Goal: Transaction & Acquisition: Purchase product/service

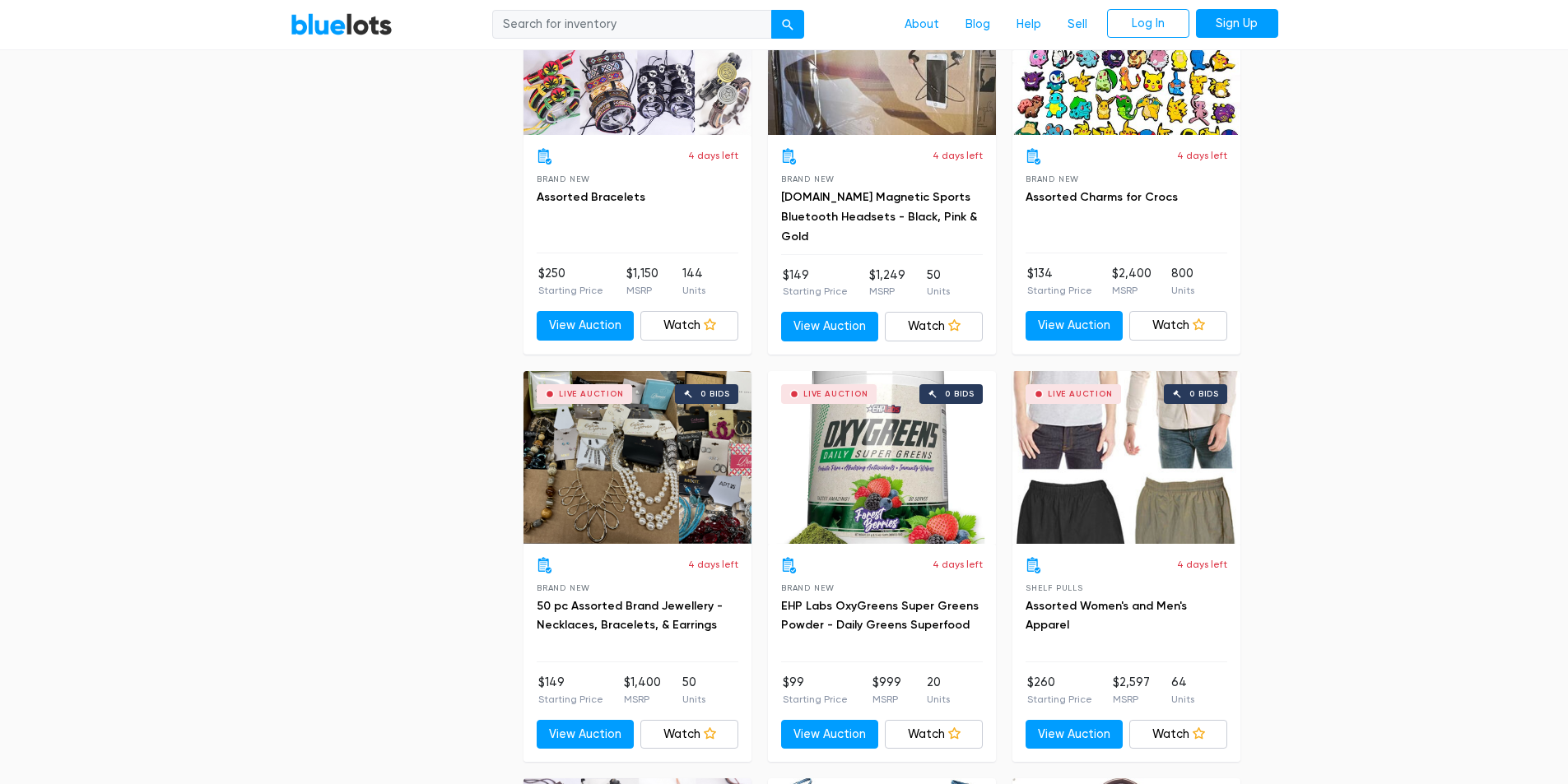
scroll to position [3620, 0]
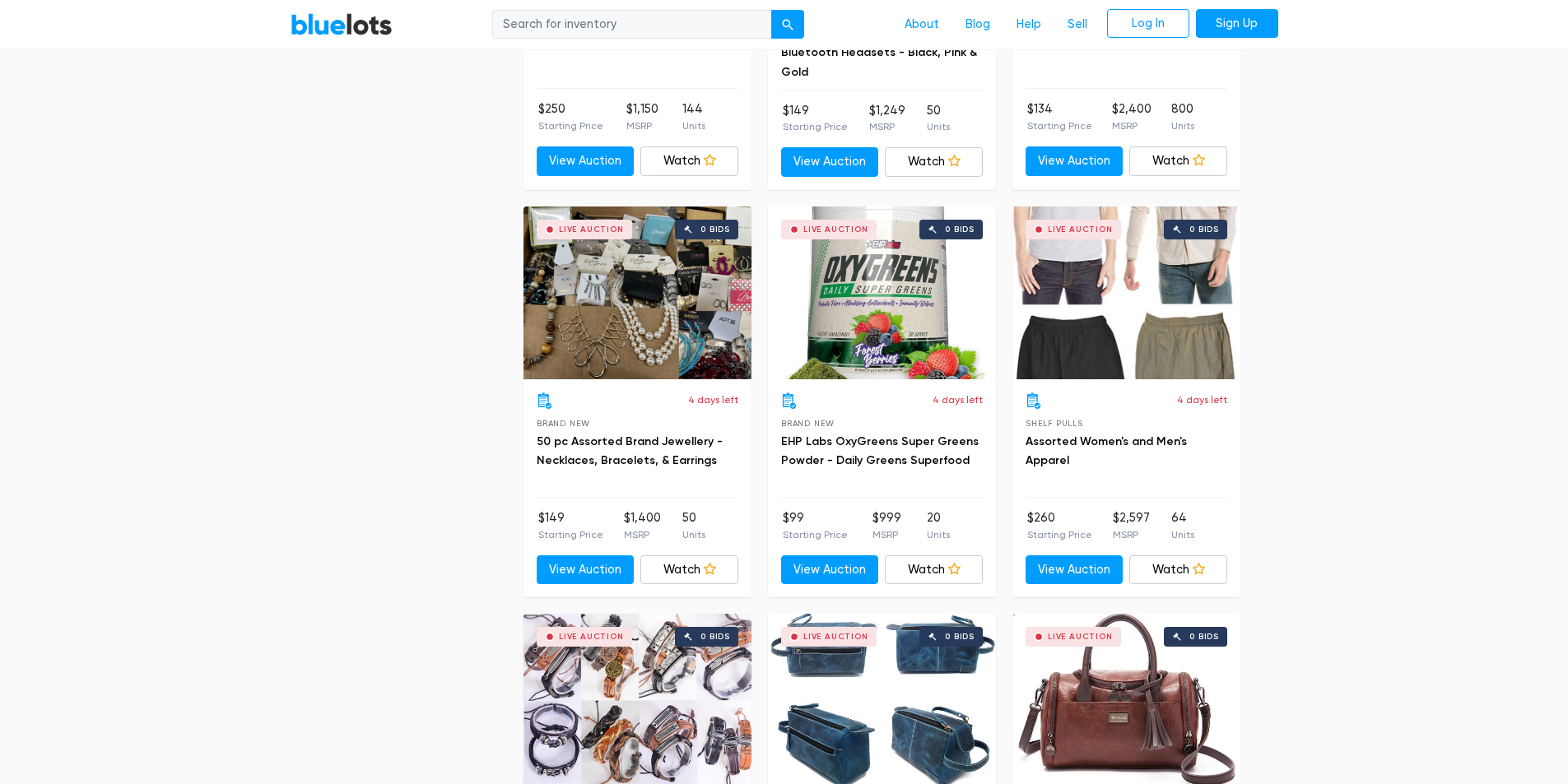
click at [1063, 278] on div "Live Auction 0 bids" at bounding box center [1127, 293] width 228 height 173
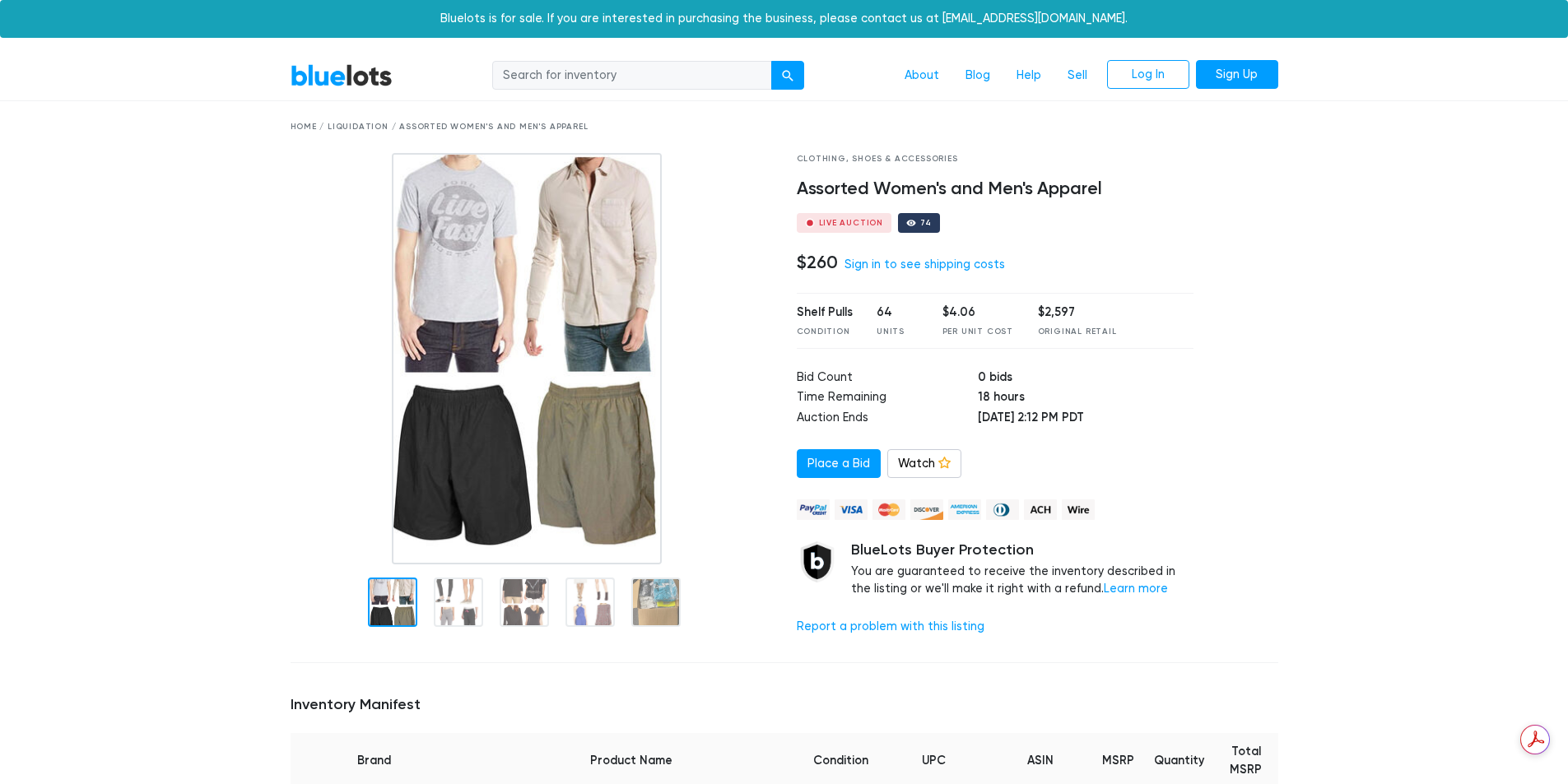
drag, startPoint x: 578, startPoint y: 123, endPoint x: 446, endPoint y: 117, distance: 132.1
click at [446, 117] on div "Home / Liquidation / Assorted Women's and Men's Apparel" at bounding box center [784, 127] width 1013 height 52
copy div "Women's and Men's Apparel"
click at [586, 82] on input "search" at bounding box center [631, 75] width 280 height 30
paste input "Women's and Men's Apparel"
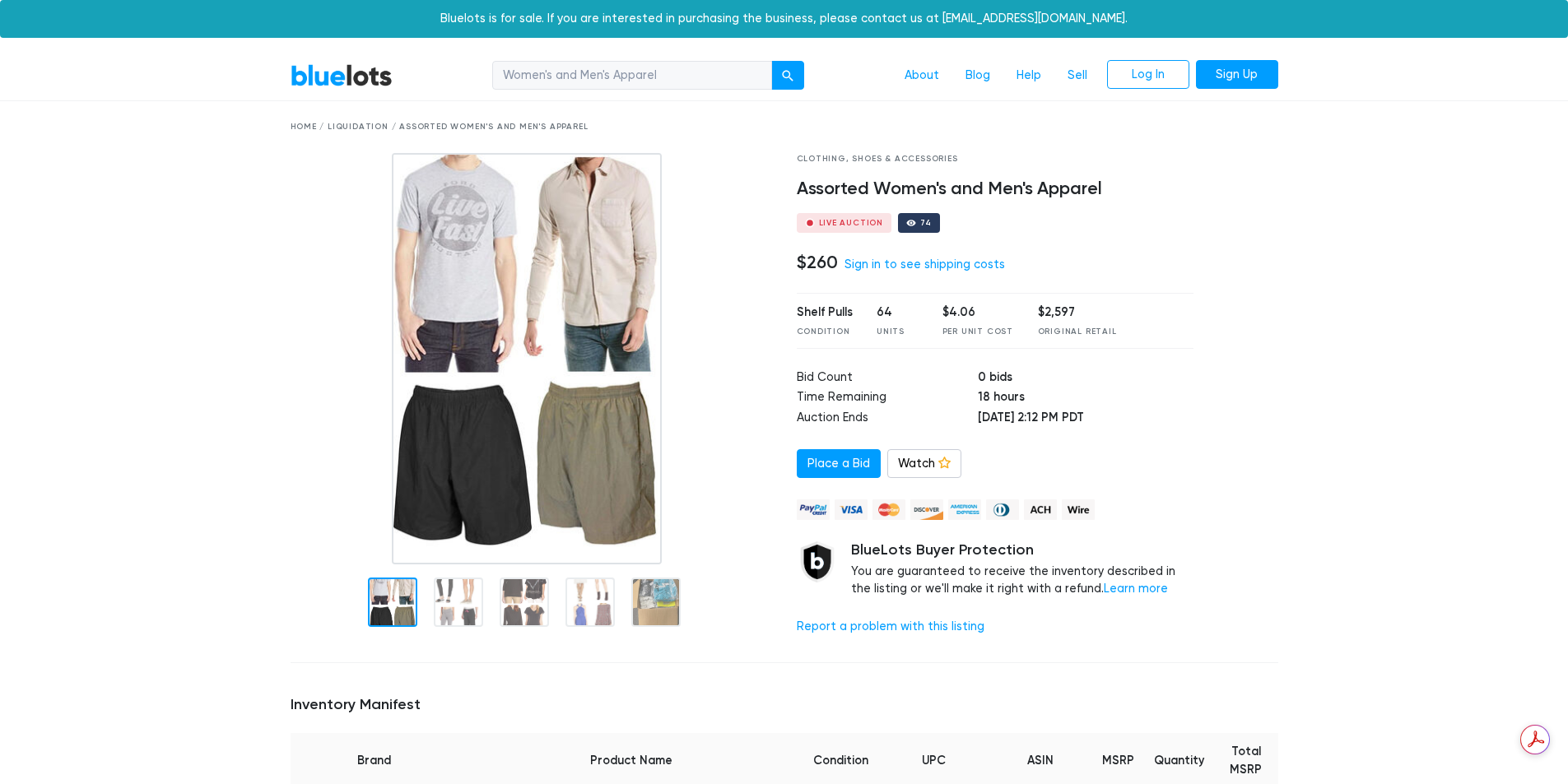
type input "Women's and Men's Apparel"
click at [772, 61] on button "submit" at bounding box center [788, 75] width 33 height 30
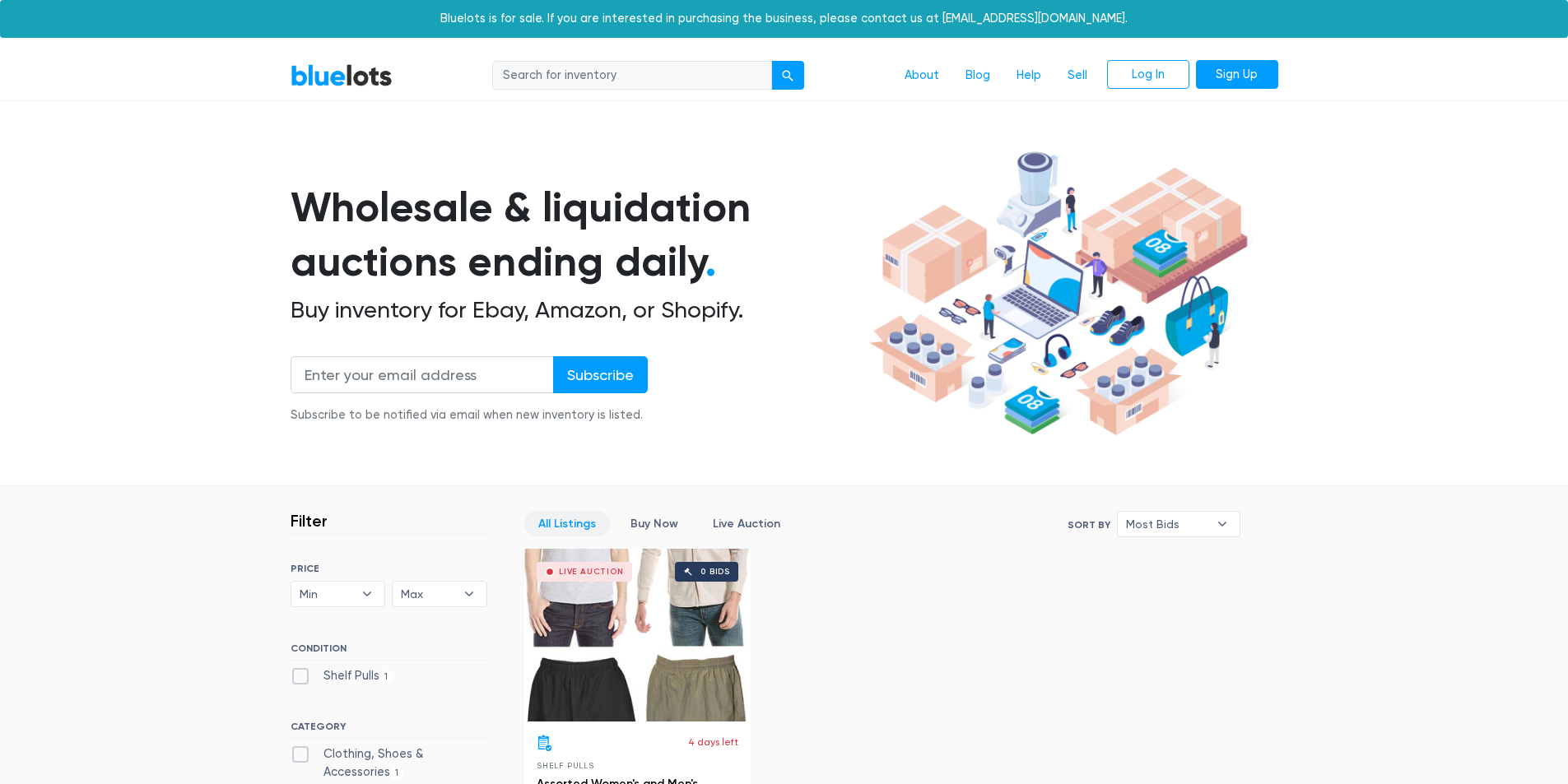
click at [577, 80] on input "search" at bounding box center [631, 75] width 280 height 30
type input "m"
type input "Tommy Hilfiger"
click at [784, 80] on div "submit" at bounding box center [787, 75] width 11 height 11
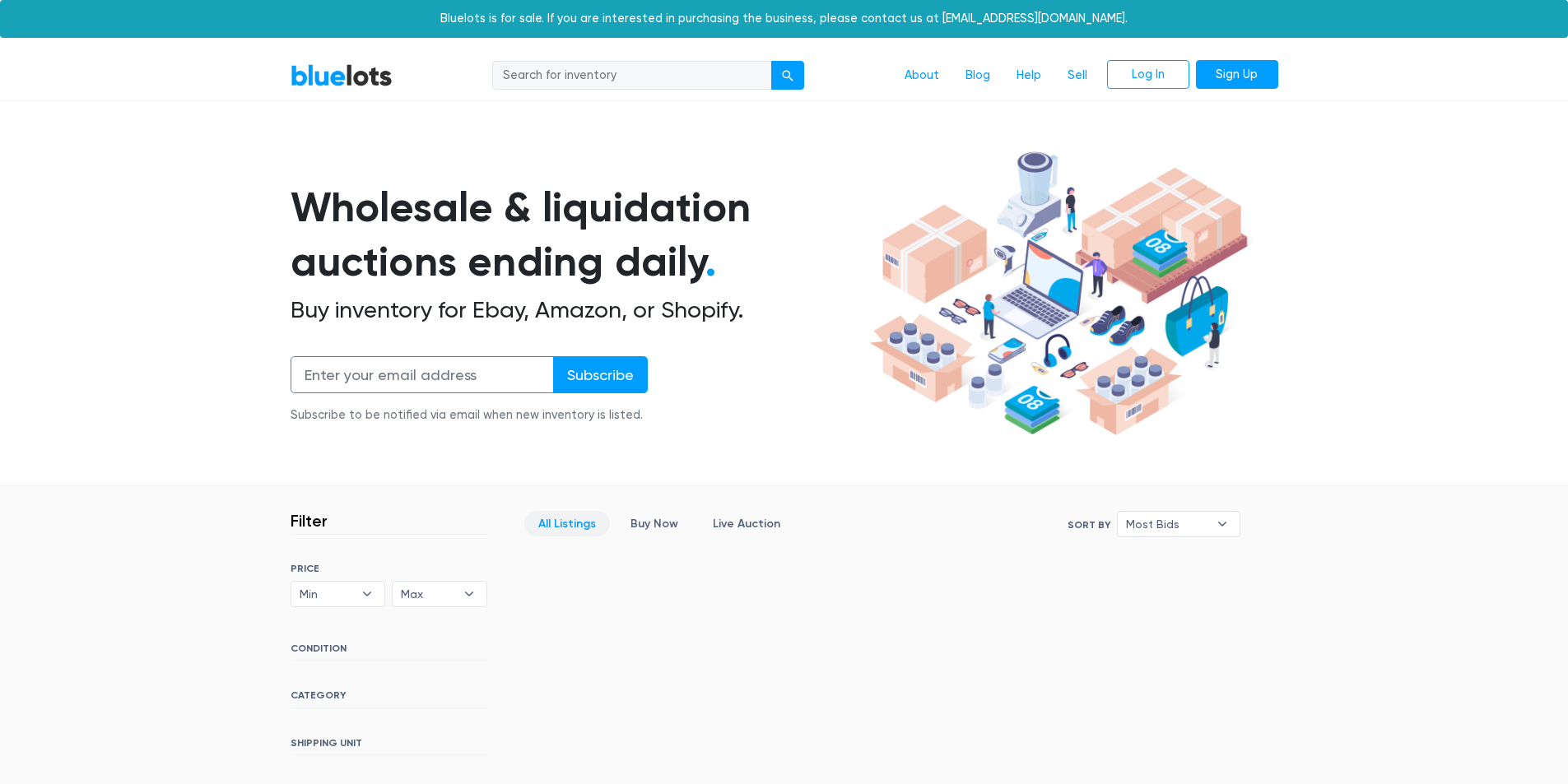
click at [432, 382] on input "email" at bounding box center [423, 374] width 263 height 37
type input "ralph"
click at [553, 357] on input "Subscribe" at bounding box center [601, 374] width 95 height 37
click at [614, 80] on input "search" at bounding box center [631, 75] width 280 height 30
type input "ralph"
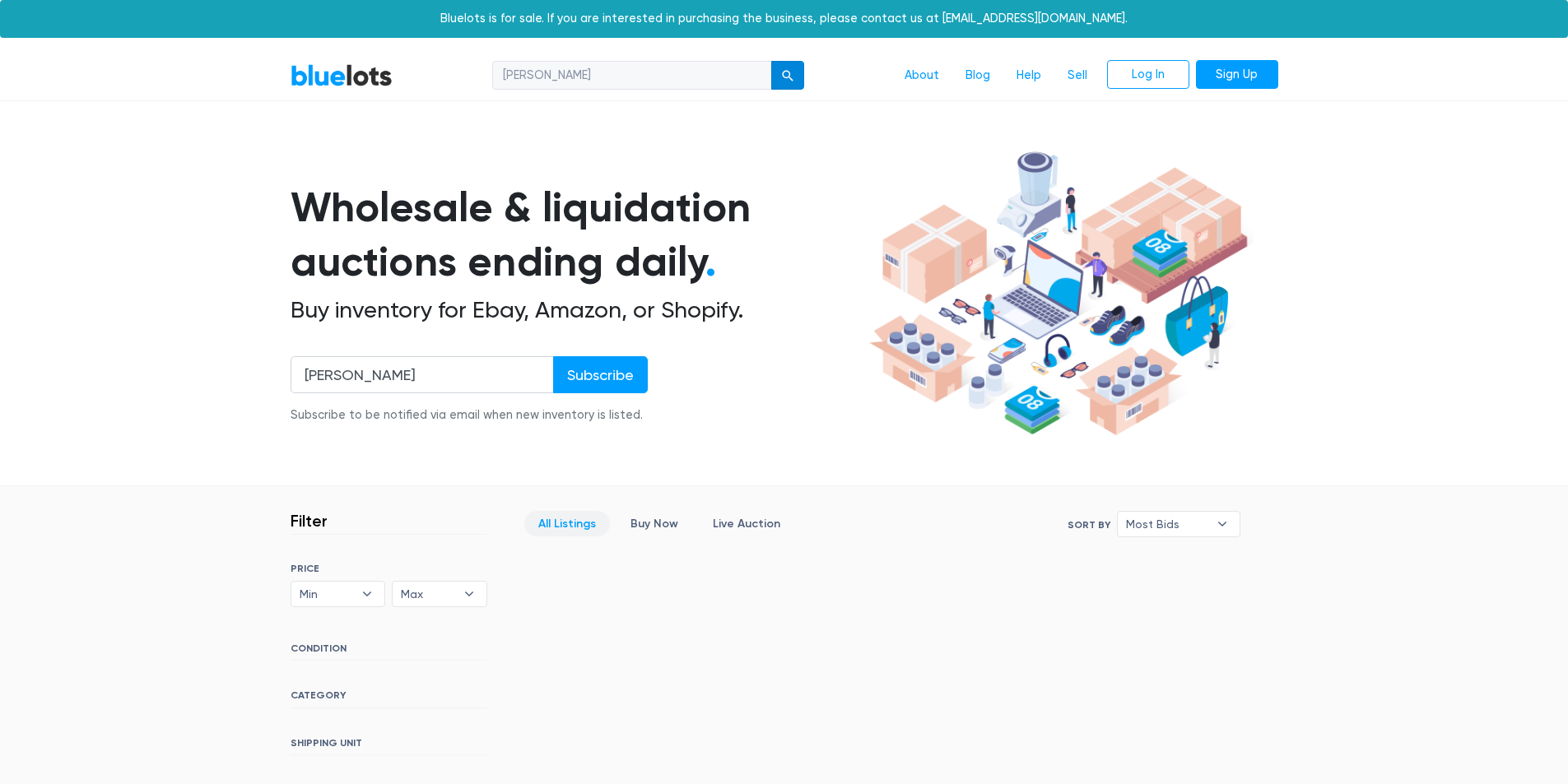
click at [788, 80] on div "submit" at bounding box center [787, 75] width 11 height 11
click at [352, 86] on link "BlueLots" at bounding box center [341, 75] width 102 height 24
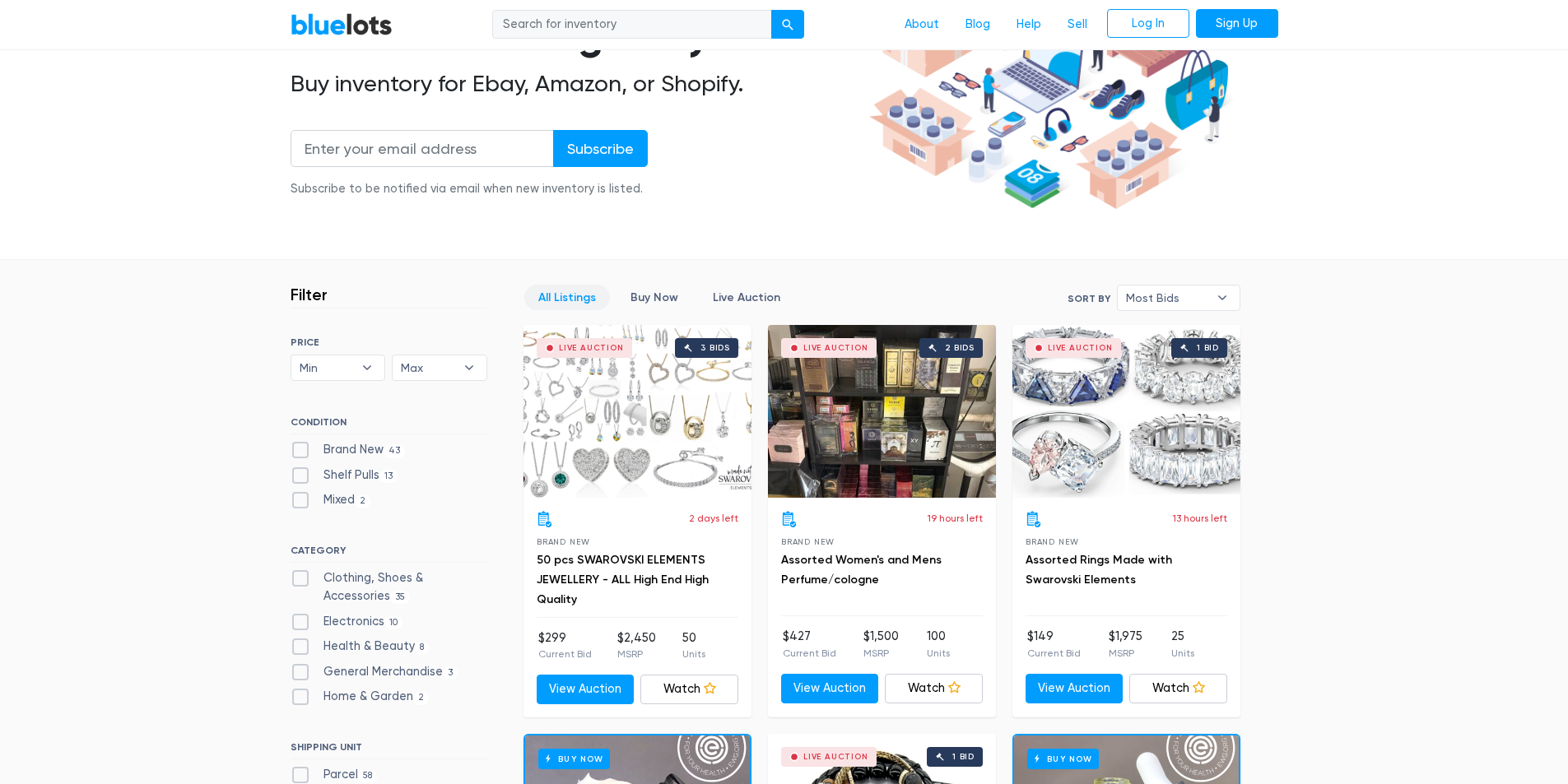
scroll to position [493, 0]
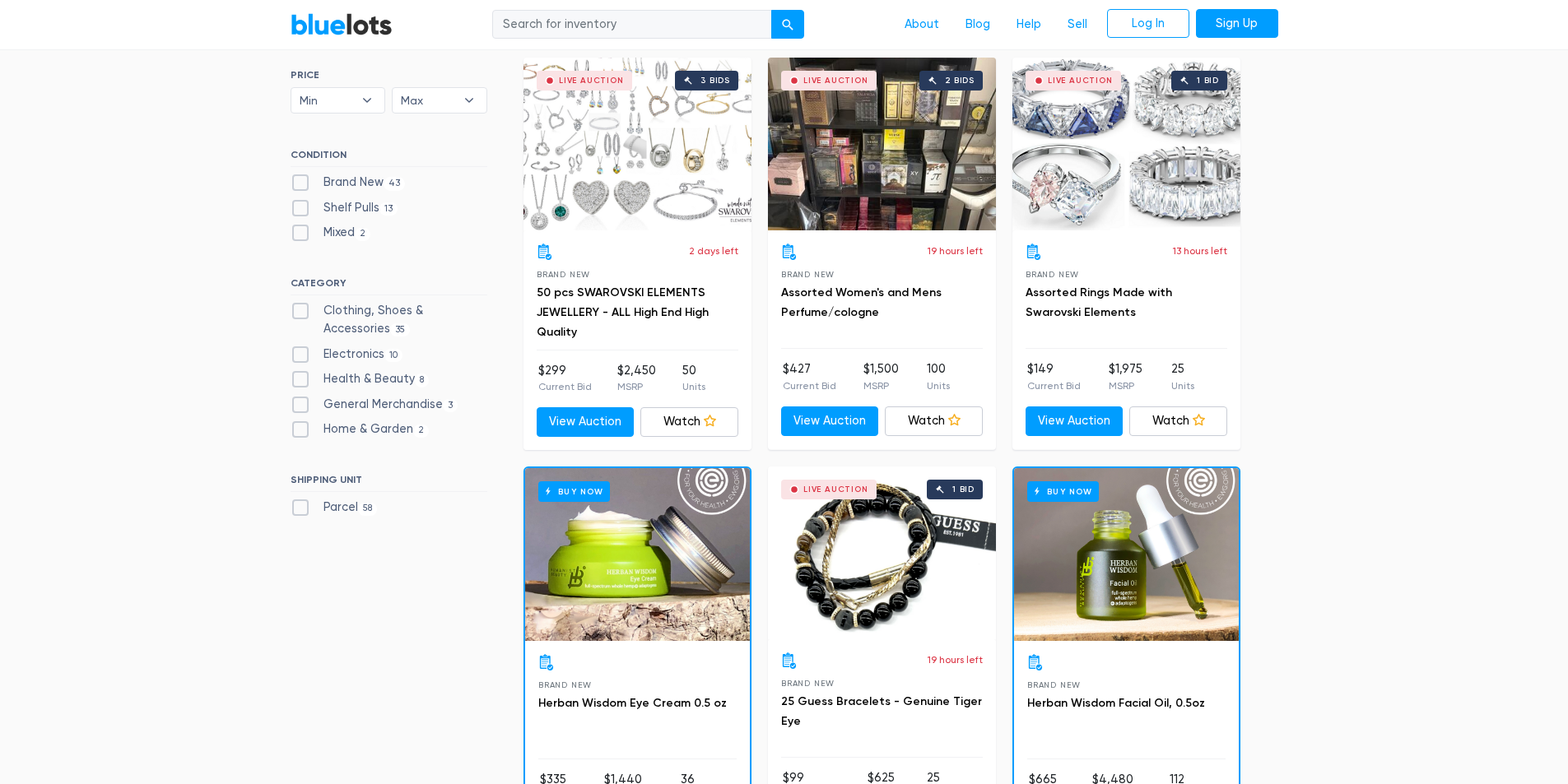
click at [303, 304] on label "Clothing, Shoes & Accessories 35" at bounding box center [389, 319] width 197 height 35
click at [301, 304] on Accessories"] "Clothing, Shoes & Accessories 35" at bounding box center [296, 307] width 11 height 11
checkbox Accessories"] "true"
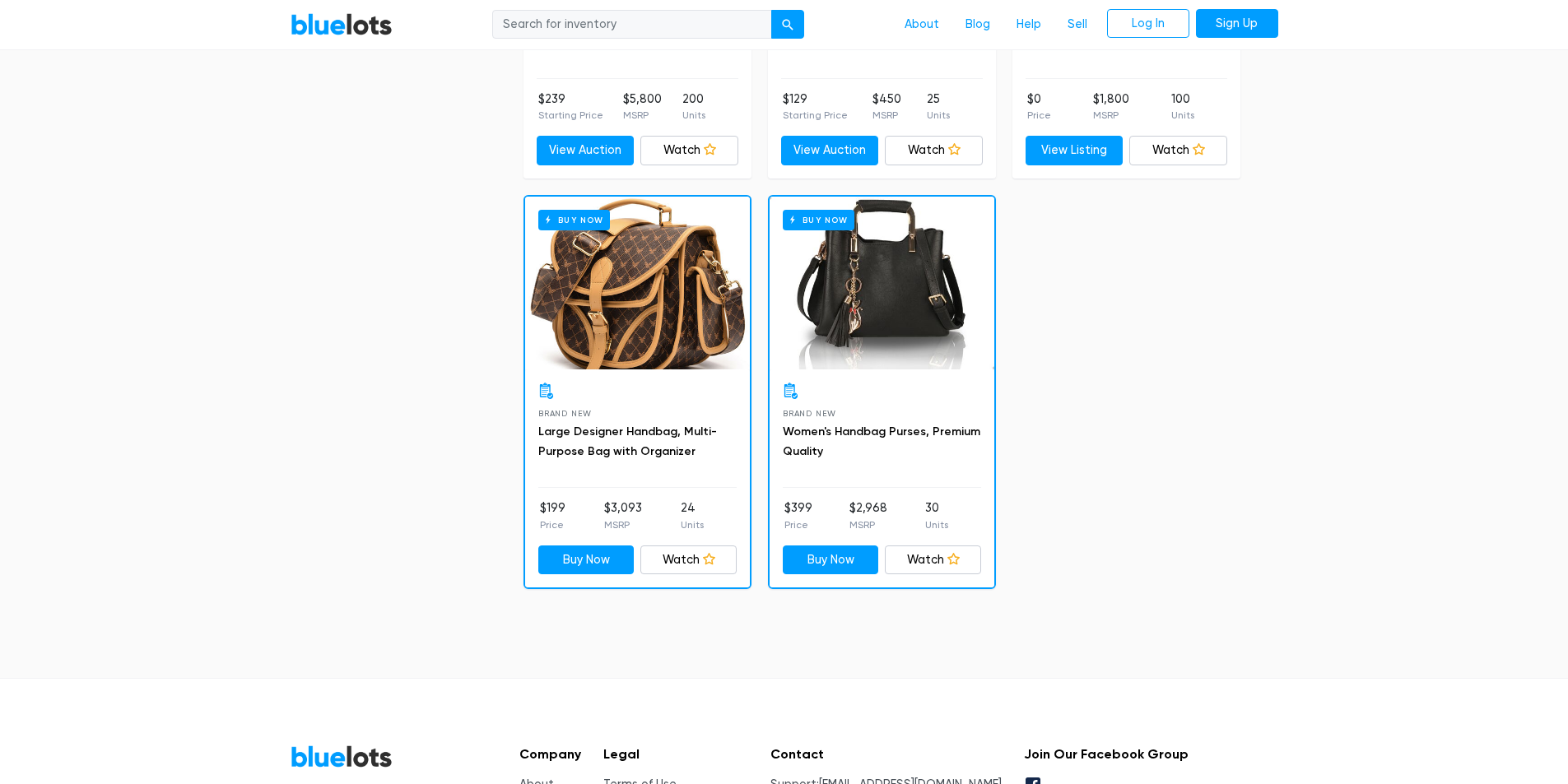
scroll to position [5708, 0]
